Goal: Task Accomplishment & Management: Manage account settings

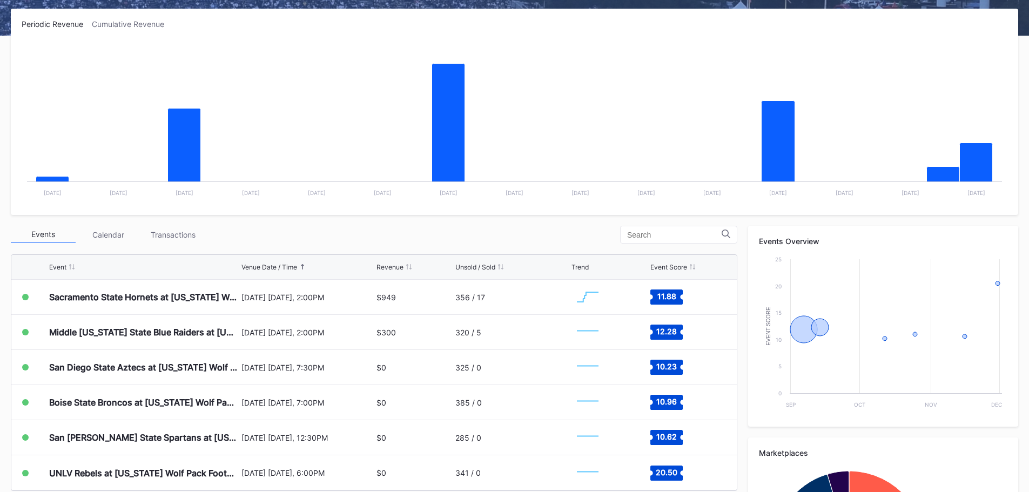
scroll to position [324, 0]
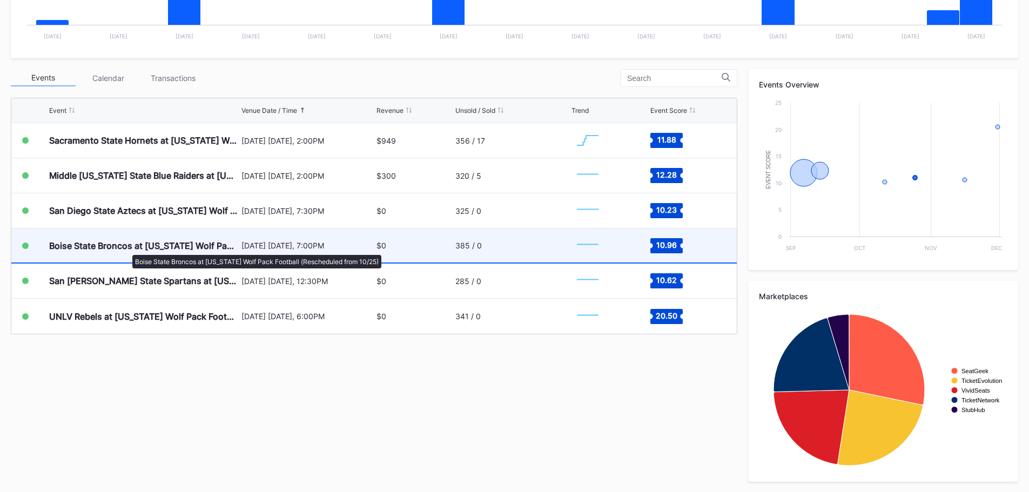
click at [126, 249] on div "Boise State Broncos at [US_STATE] Wolf Pack Football (Rescheduled from 10/25)" at bounding box center [144, 245] width 190 height 11
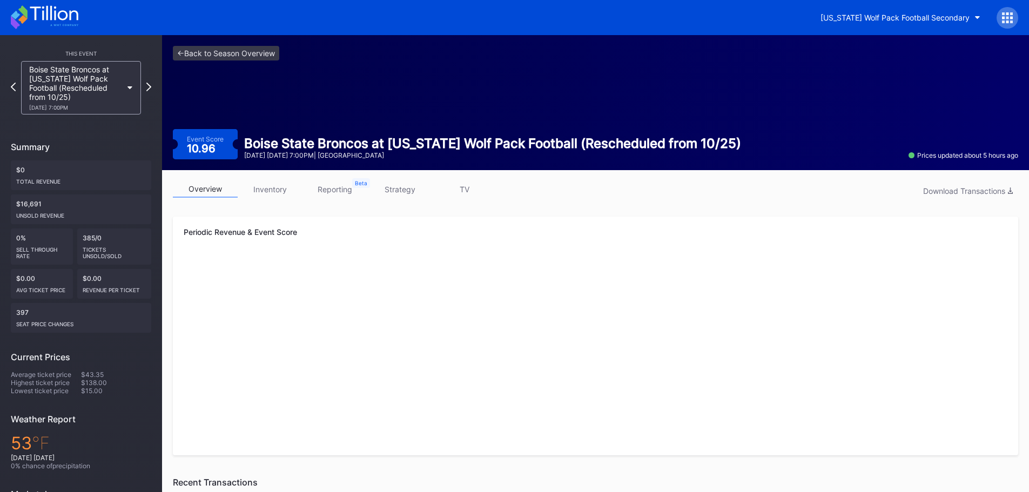
click at [264, 195] on link "inventory" at bounding box center [270, 189] width 65 height 17
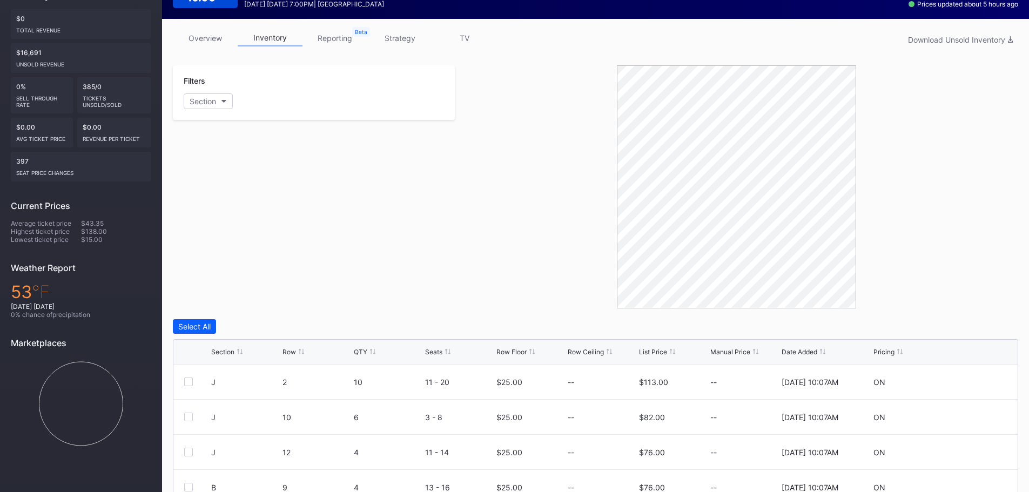
scroll to position [307, 0]
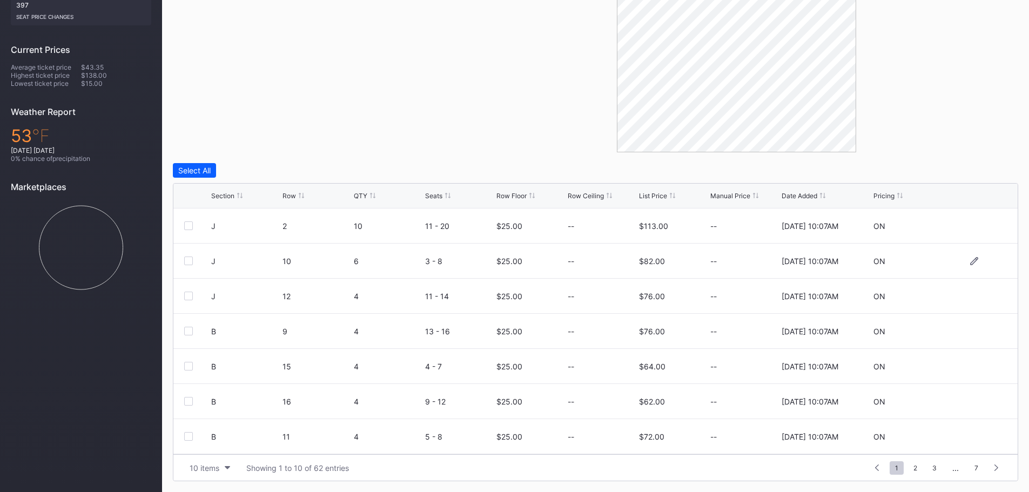
click at [505, 261] on div "$25.00" at bounding box center [510, 261] width 26 height 9
click at [655, 261] on div "$82.00" at bounding box center [652, 261] width 26 height 9
click at [971, 260] on div at bounding box center [974, 261] width 65 height 8
click at [971, 260] on icon at bounding box center [975, 261] width 8 height 8
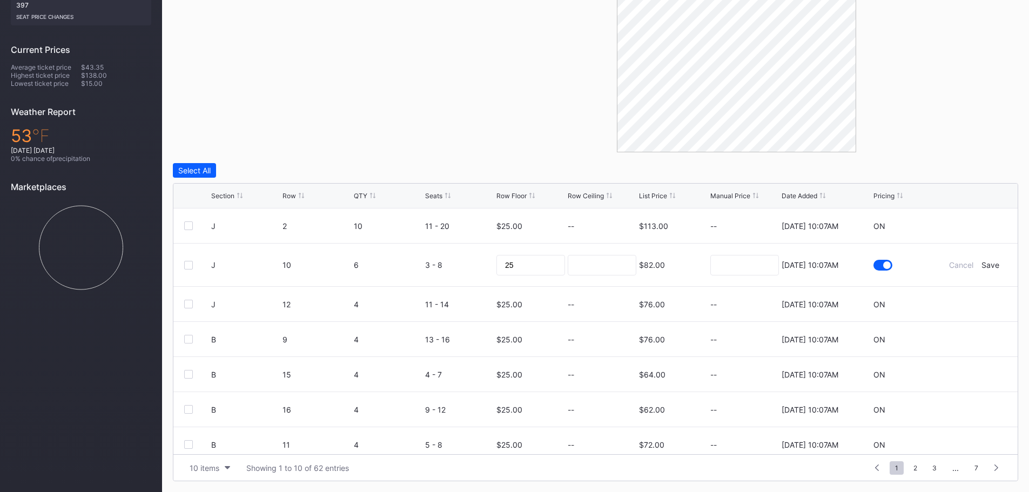
click at [695, 276] on div "$82.00" at bounding box center [673, 265] width 69 height 43
click at [733, 270] on input at bounding box center [745, 265] width 69 height 21
type input "150"
click at [984, 265] on div "Save" at bounding box center [991, 264] width 18 height 9
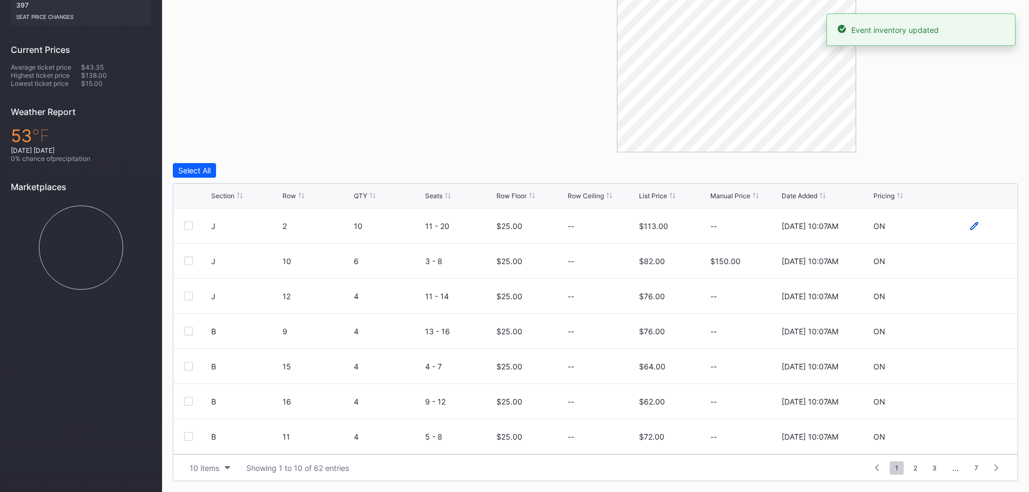
click at [971, 227] on icon at bounding box center [975, 226] width 8 height 8
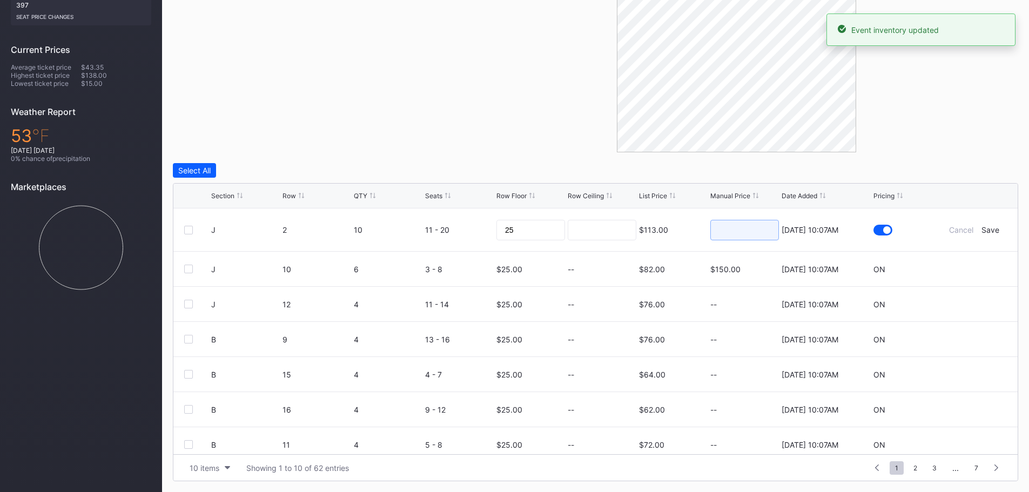
click at [746, 222] on input at bounding box center [745, 230] width 69 height 21
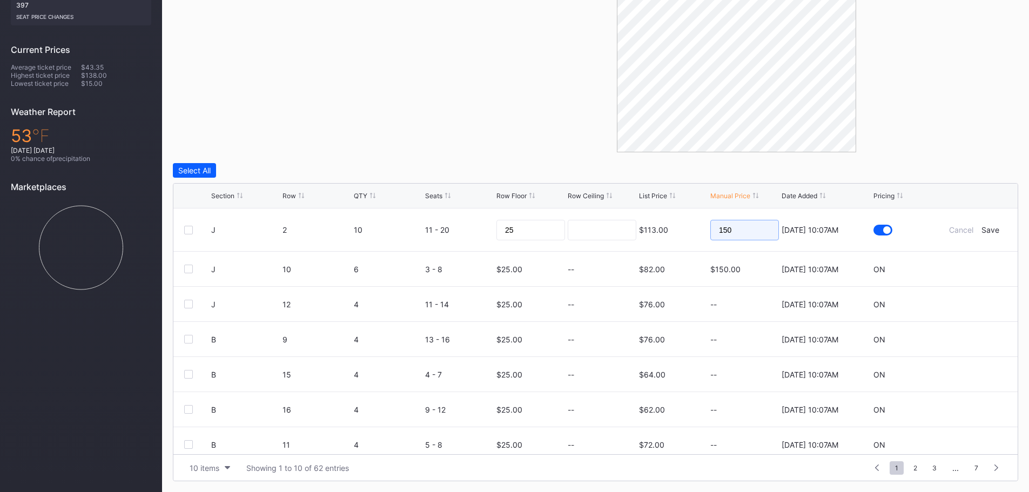
type input "150"
click at [1000, 233] on div "J 2 10 11 - 20 25 $113.00 150 8/20/2025 10:07AM Cancel Save" at bounding box center [595, 230] width 845 height 43
click at [989, 230] on div "Save" at bounding box center [991, 229] width 18 height 9
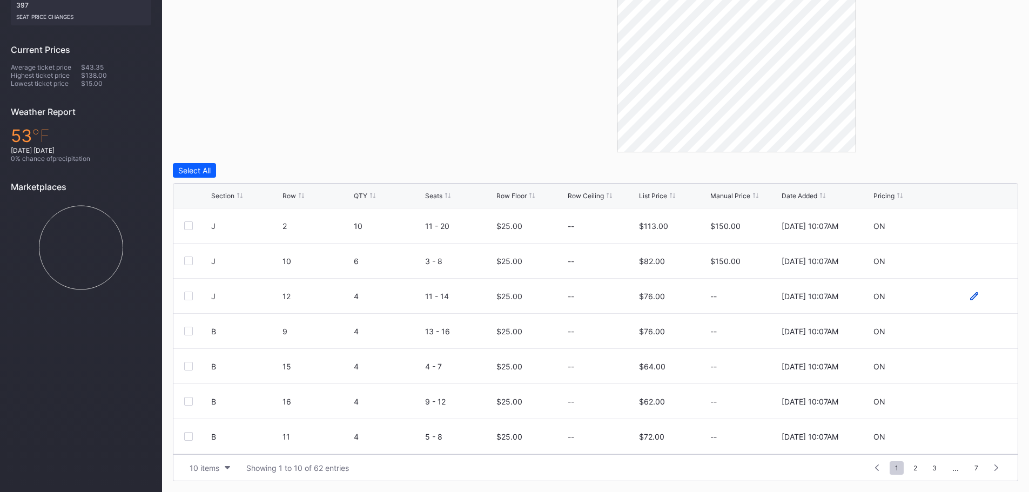
click at [971, 295] on icon at bounding box center [975, 296] width 8 height 8
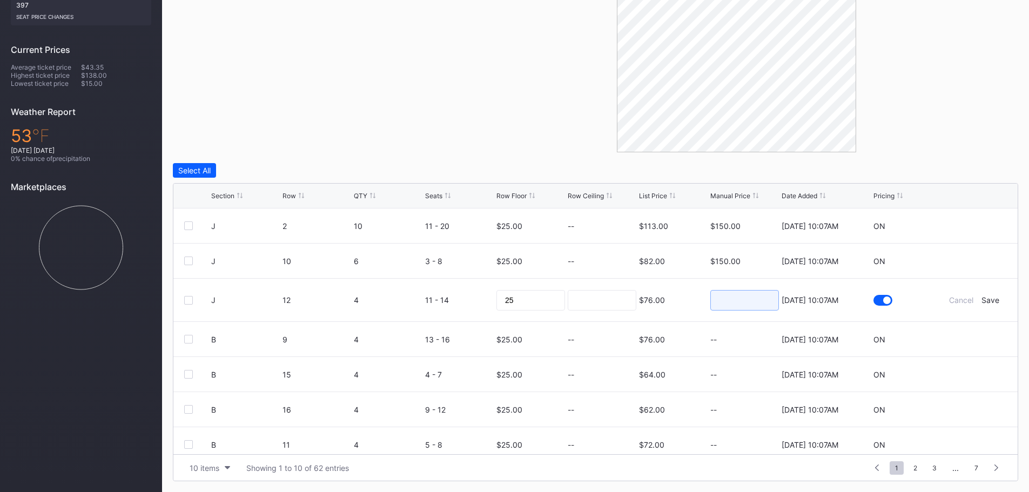
click at [755, 303] on input at bounding box center [745, 300] width 69 height 21
type input "150"
click at [982, 302] on div "Save" at bounding box center [991, 300] width 18 height 9
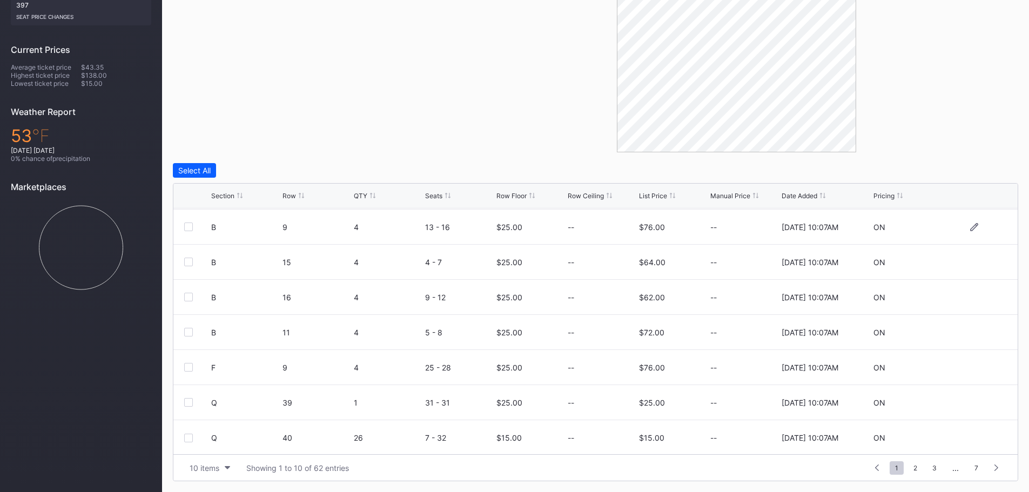
scroll to position [105, 0]
